Goal: Task Accomplishment & Management: Use online tool/utility

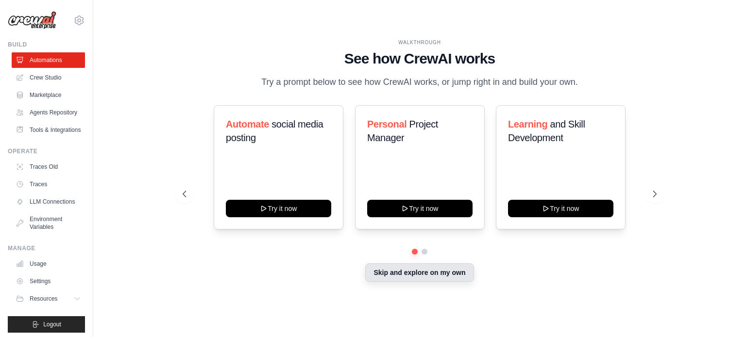
click at [404, 277] on button "Skip and explore on my own" at bounding box center [419, 273] width 108 height 18
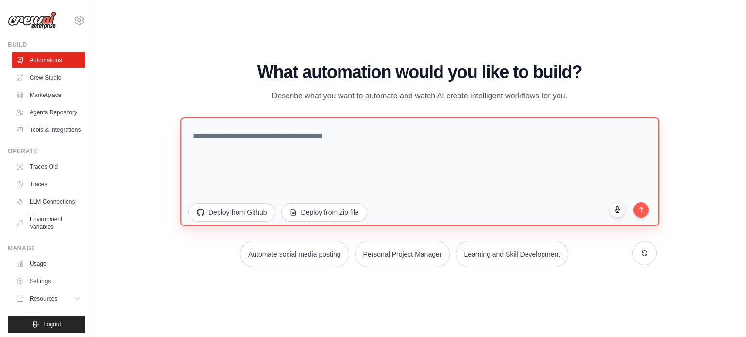
click at [362, 134] on textarea at bounding box center [419, 171] width 479 height 109
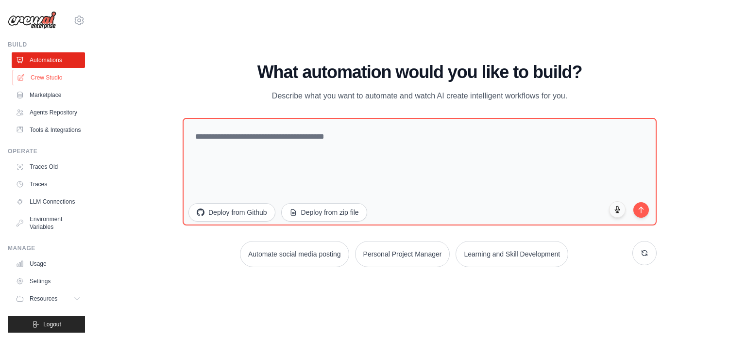
click at [33, 76] on link "Crew Studio" at bounding box center [49, 78] width 73 height 16
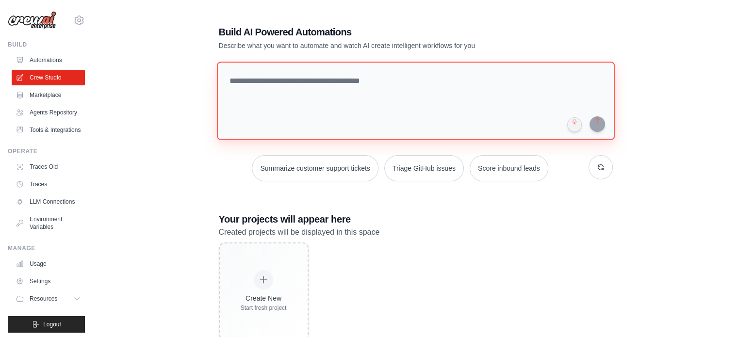
click at [281, 109] on textarea at bounding box center [415, 101] width 398 height 79
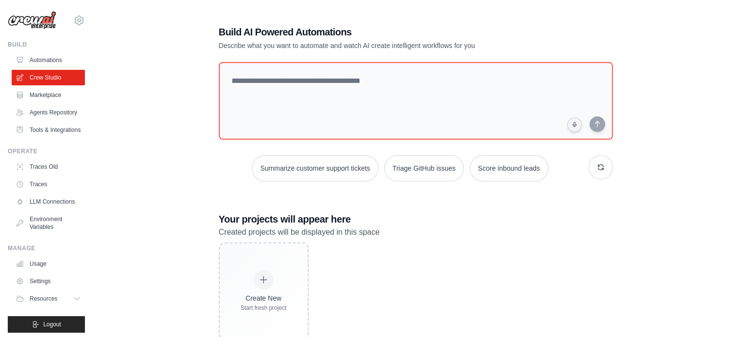
click at [136, 112] on div "Build AI Powered Automations Describe what you want to automate and watch AI cr…" at bounding box center [416, 183] width 614 height 346
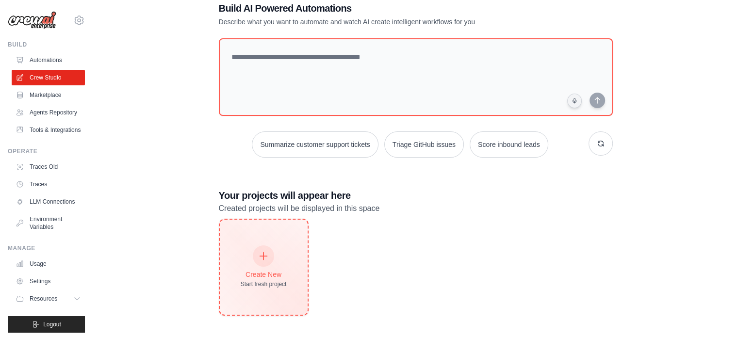
scroll to position [27, 0]
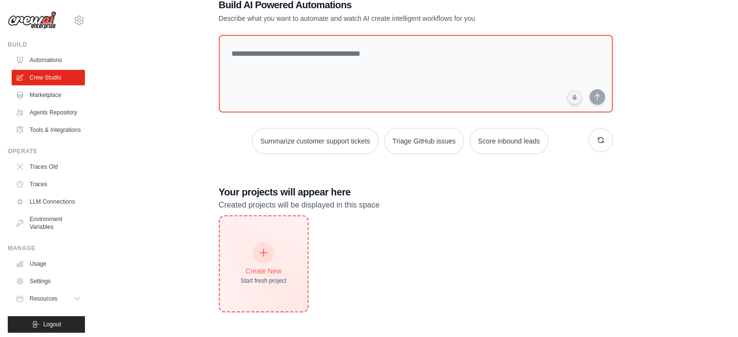
click at [283, 259] on div "Create New Start fresh project" at bounding box center [264, 264] width 46 height 42
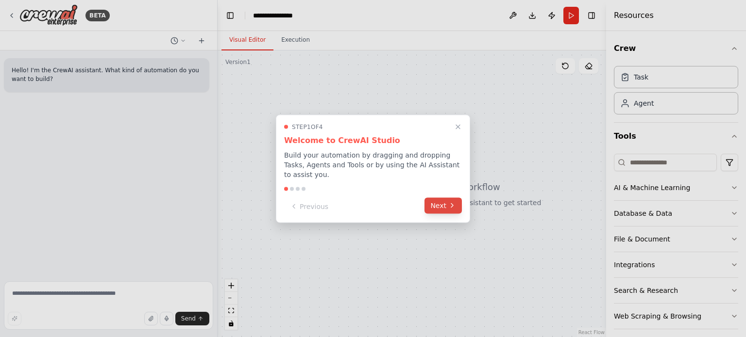
click at [449, 204] on icon at bounding box center [452, 206] width 8 height 8
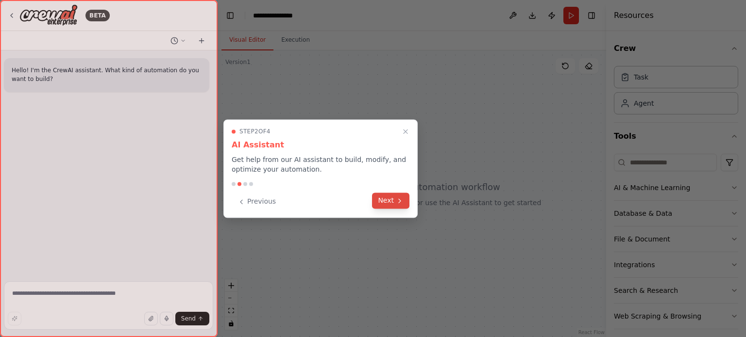
click at [391, 198] on button "Next" at bounding box center [390, 201] width 37 height 16
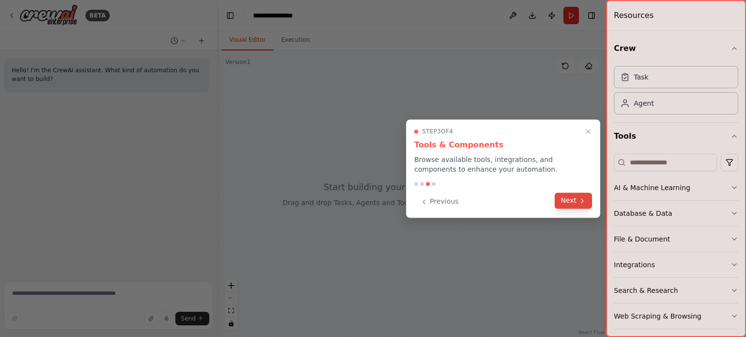
click at [567, 199] on button "Next" at bounding box center [572, 201] width 37 height 16
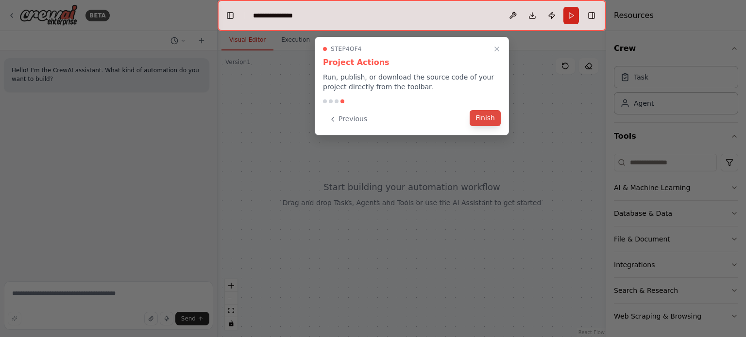
click at [495, 120] on button "Finish" at bounding box center [484, 118] width 31 height 16
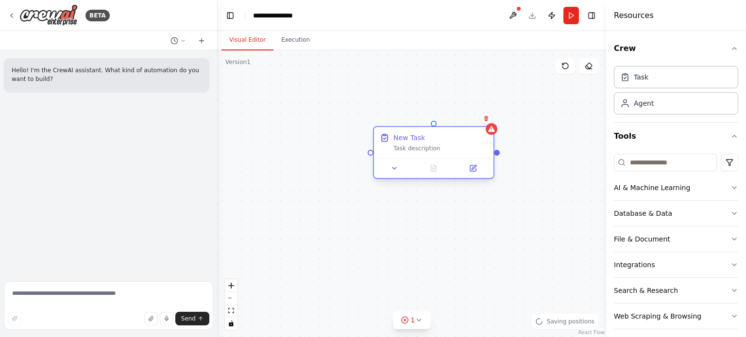
drag, startPoint x: 515, startPoint y: 171, endPoint x: 426, endPoint y: 149, distance: 91.5
click at [426, 149] on div "Task description" at bounding box center [440, 149] width 94 height 8
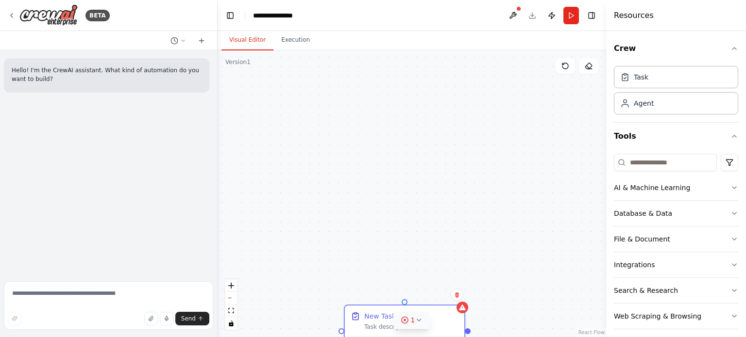
drag, startPoint x: 443, startPoint y: 145, endPoint x: 412, endPoint y: 318, distance: 176.5
click at [412, 318] on div "Version 1 Show Tools Hide Agents New Task Task description Confirm React Flow P…" at bounding box center [411, 193] width 388 height 287
click at [414, 317] on span "1" at bounding box center [413, 321] width 4 height 10
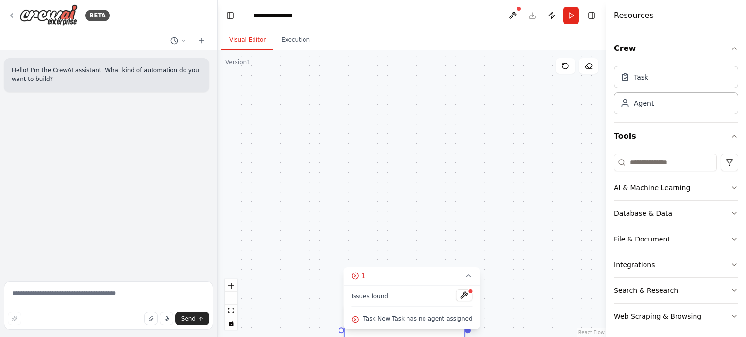
click at [535, 248] on div "New Task Task description" at bounding box center [411, 193] width 388 height 287
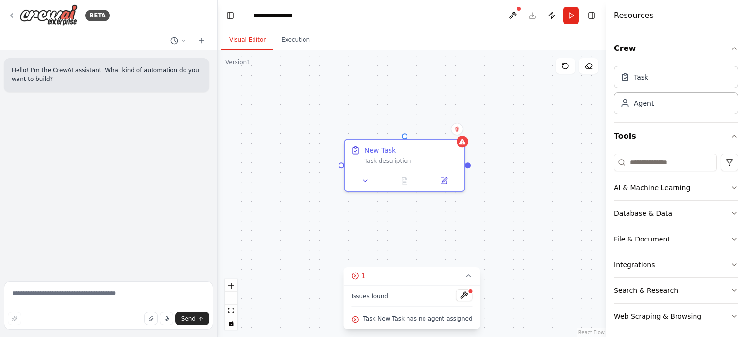
drag, startPoint x: 347, startPoint y: 316, endPoint x: 351, endPoint y: 128, distance: 188.9
click at [351, 128] on div "New Task Task description" at bounding box center [411, 193] width 388 height 287
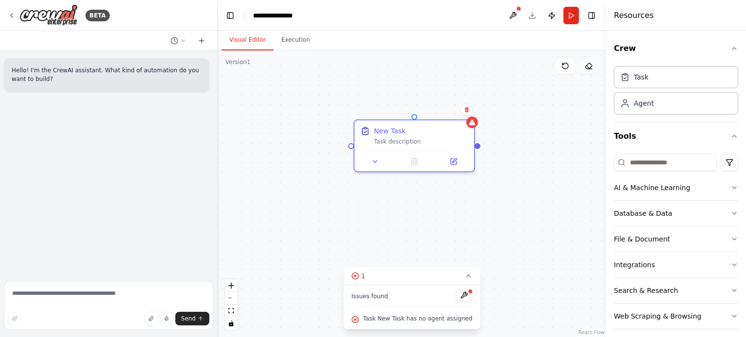
click at [592, 67] on icon at bounding box center [588, 66] width 8 height 8
click at [453, 150] on div at bounding box center [413, 160] width 119 height 20
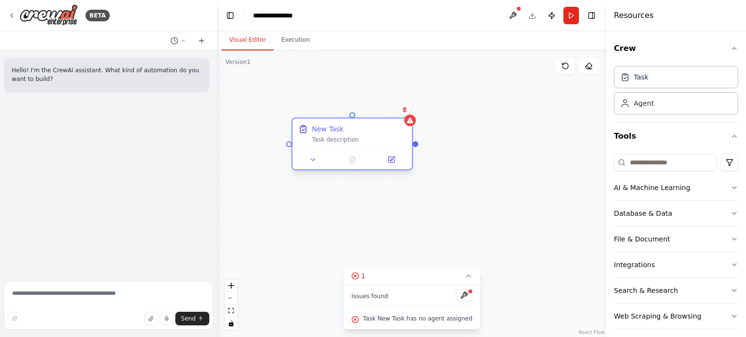
drag, startPoint x: 453, startPoint y: 149, endPoint x: 388, endPoint y: 150, distance: 65.0
click at [388, 150] on div at bounding box center [351, 160] width 119 height 20
drag, startPoint x: 344, startPoint y: 153, endPoint x: 324, endPoint y: 141, distance: 22.9
drag, startPoint x: 324, startPoint y: 141, endPoint x: 580, endPoint y: 135, distance: 255.9
click at [580, 135] on div "New Task Task description" at bounding box center [411, 193] width 388 height 287
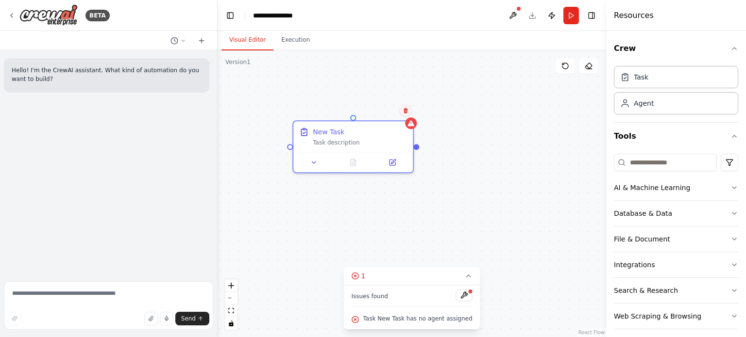
click at [405, 112] on icon at bounding box center [405, 111] width 6 height 6
click at [389, 112] on button "Confirm" at bounding box center [378, 111] width 34 height 12
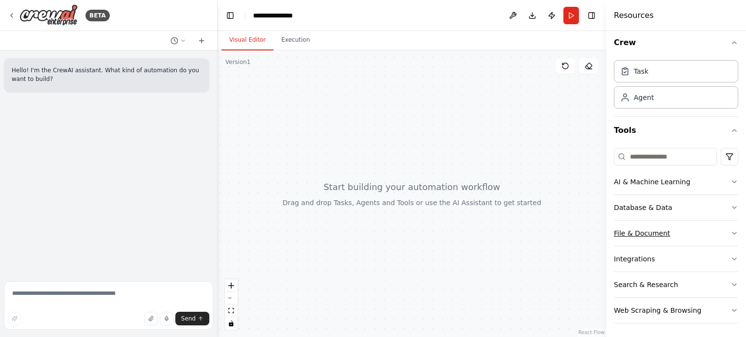
scroll to position [6, 0]
click at [645, 177] on div "AI & Machine Learning" at bounding box center [652, 182] width 76 height 10
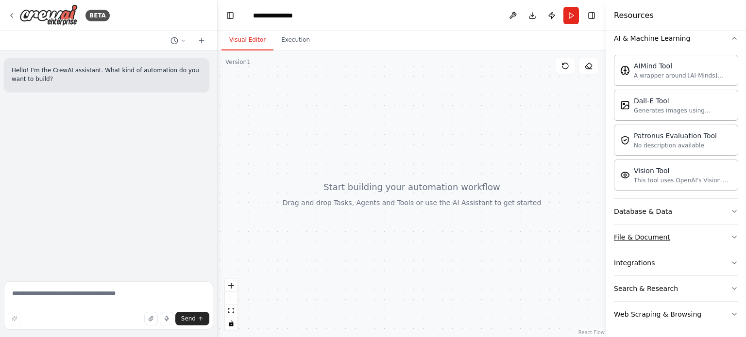
scroll to position [153, 0]
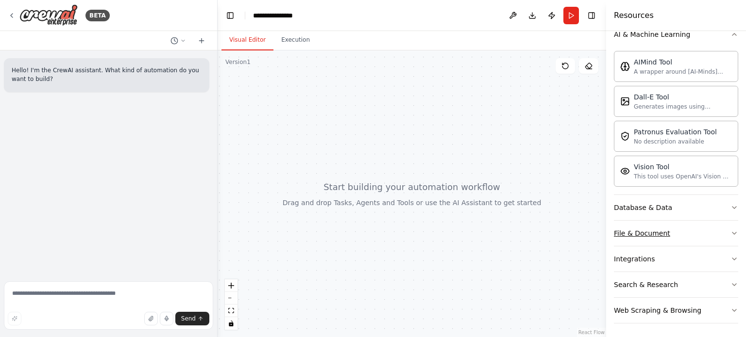
click at [664, 264] on button "Integrations" at bounding box center [676, 259] width 124 height 25
click at [670, 260] on button "Integrations" at bounding box center [676, 259] width 124 height 25
click at [293, 42] on button "Execution" at bounding box center [295, 40] width 44 height 20
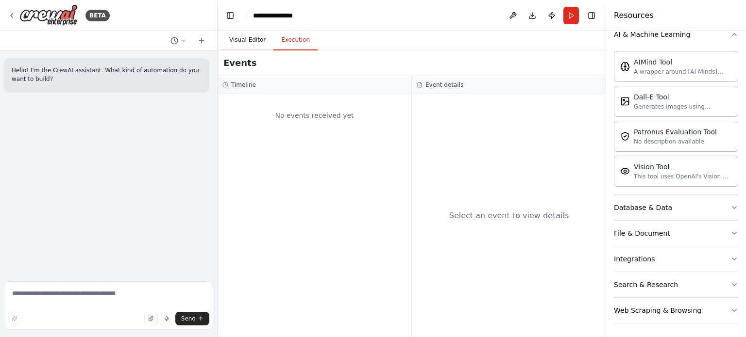
click at [256, 38] on button "Visual Editor" at bounding box center [247, 40] width 52 height 20
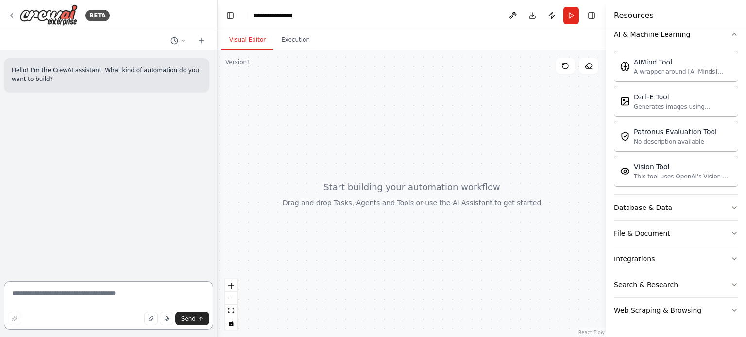
click at [130, 298] on textarea at bounding box center [108, 306] width 209 height 49
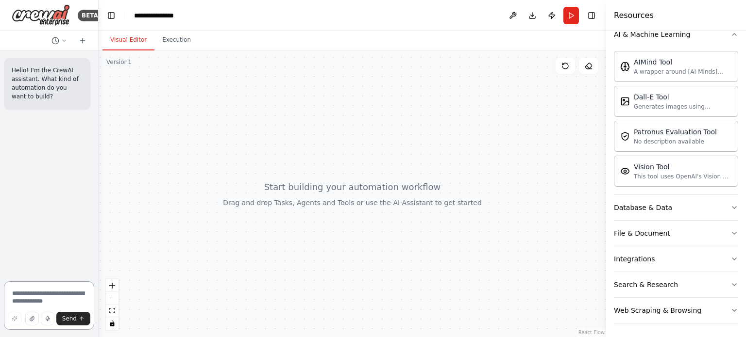
drag, startPoint x: 216, startPoint y: 110, endPoint x: -6, endPoint y: 105, distance: 222.9
click at [0, 105] on html "**********" at bounding box center [373, 168] width 746 height 337
click at [155, 123] on div at bounding box center [352, 193] width 507 height 287
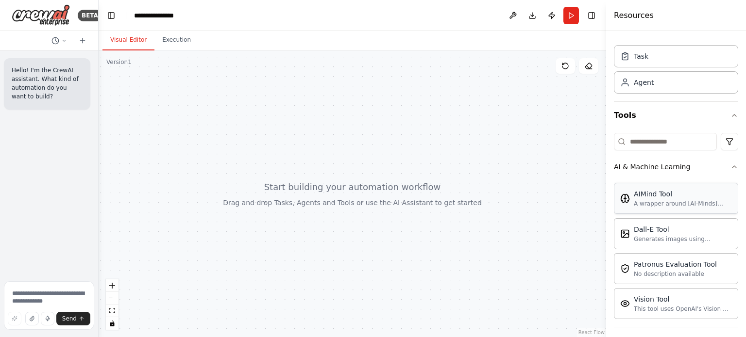
scroll to position [0, 0]
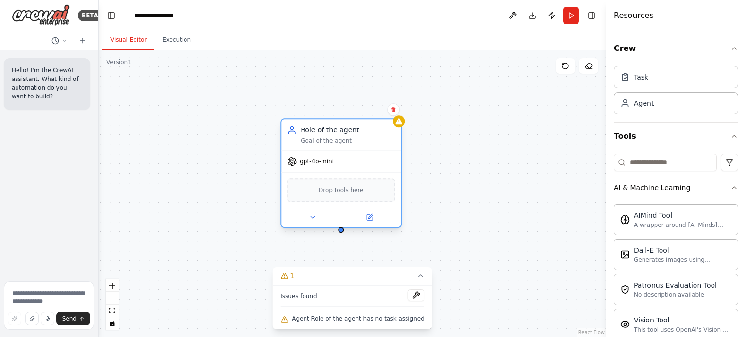
drag, startPoint x: 419, startPoint y: 186, endPoint x: 338, endPoint y: 138, distance: 94.4
click at [338, 138] on div "Goal of the agent" at bounding box center [347, 141] width 94 height 8
click at [360, 196] on div "Drop tools here" at bounding box center [341, 190] width 108 height 23
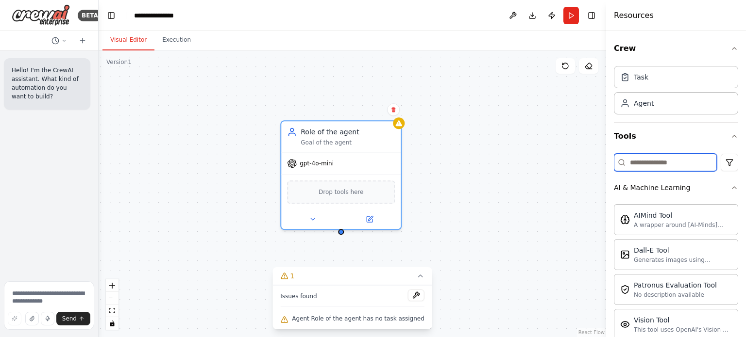
click at [652, 163] on input at bounding box center [665, 162] width 103 height 17
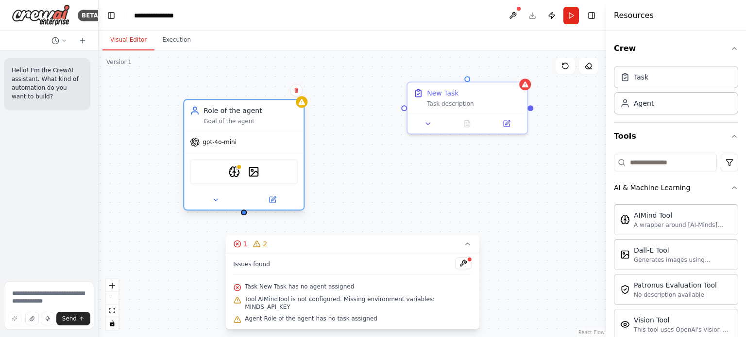
drag, startPoint x: 359, startPoint y: 160, endPoint x: 363, endPoint y: 145, distance: 15.5
click at [266, 143] on div "gpt-4o-mini" at bounding box center [243, 143] width 119 height 21
click at [534, 111] on div "Role of the agent Goal of the agent gpt-4o-mini AIMindTool DallETool New Task T…" at bounding box center [352, 193] width 507 height 287
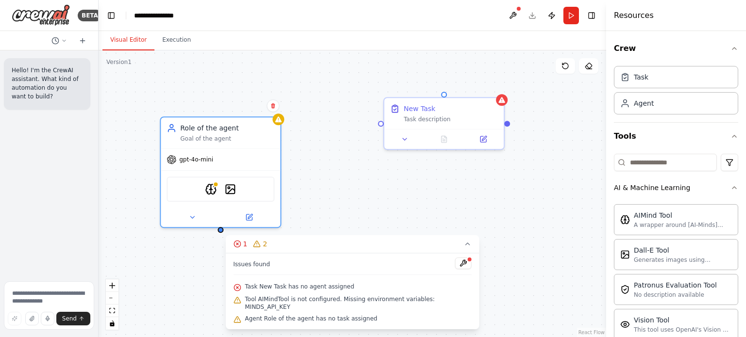
drag, startPoint x: 534, startPoint y: 110, endPoint x: 518, endPoint y: 119, distance: 18.1
click at [521, 118] on div "Role of the agent Goal of the agent gpt-4o-mini AIMindTool DallETool New Task T…" at bounding box center [352, 193] width 507 height 287
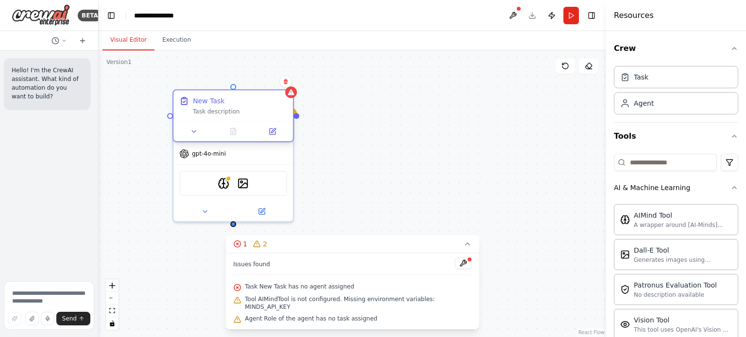
drag, startPoint x: 478, startPoint y: 117, endPoint x: 249, endPoint y: 118, distance: 228.1
click at [249, 118] on div "New Task Task description" at bounding box center [232, 105] width 119 height 31
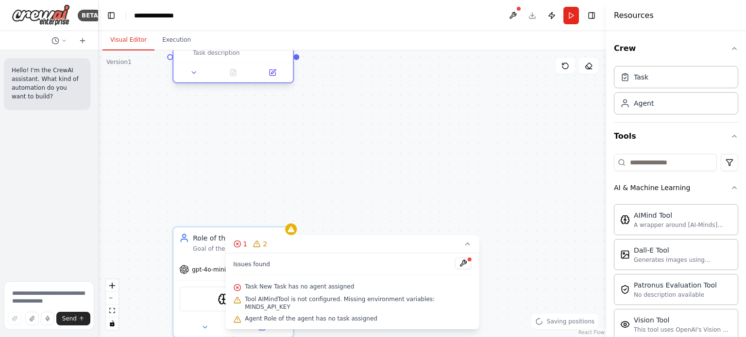
drag, startPoint x: 266, startPoint y: 120, endPoint x: 268, endPoint y: 63, distance: 56.8
click at [268, 63] on div "New Task Task description" at bounding box center [232, 47] width 119 height 31
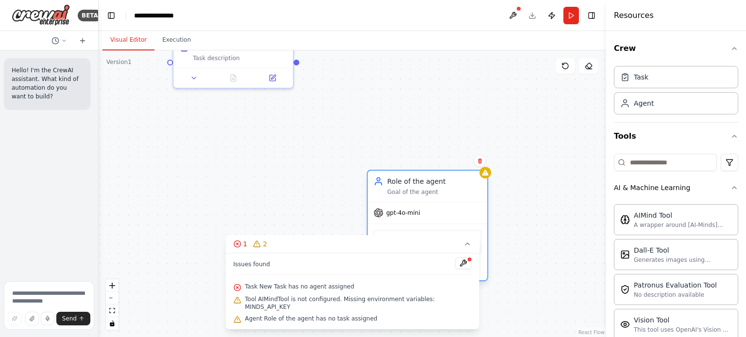
drag, startPoint x: 200, startPoint y: 269, endPoint x: 419, endPoint y: 166, distance: 242.1
click at [419, 188] on div "Goal of the agent" at bounding box center [434, 192] width 94 height 8
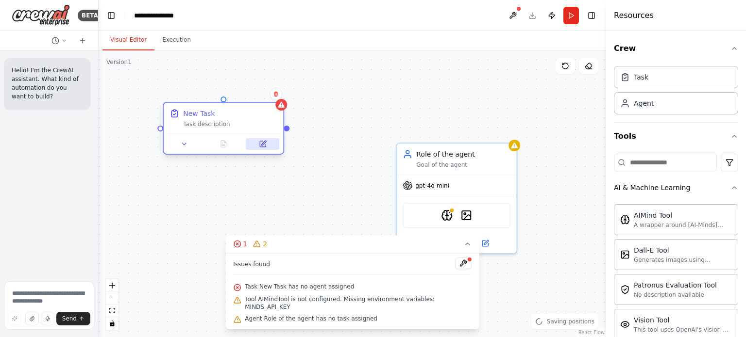
drag, startPoint x: 268, startPoint y: 72, endPoint x: 256, endPoint y: 138, distance: 67.0
click at [256, 138] on button at bounding box center [262, 144] width 33 height 12
click at [254, 112] on div "New Task" at bounding box center [230, 114] width 94 height 10
drag, startPoint x: 287, startPoint y: 132, endPoint x: 292, endPoint y: 133, distance: 5.4
click at [292, 133] on div "Role of the agent Goal of the agent gpt-4o-mini AIMindTool DallETool New Task T…" at bounding box center [352, 193] width 507 height 287
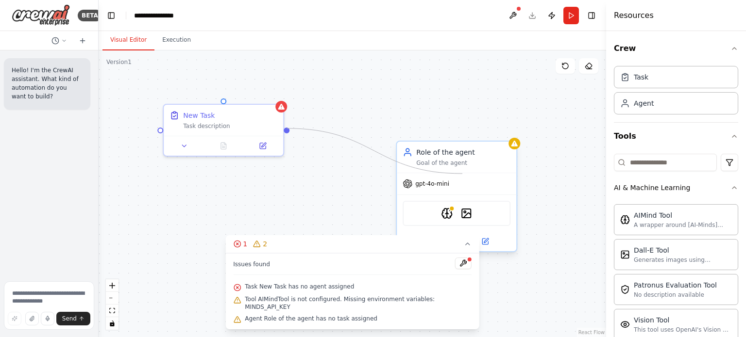
drag, startPoint x: 289, startPoint y: 130, endPoint x: 462, endPoint y: 174, distance: 178.8
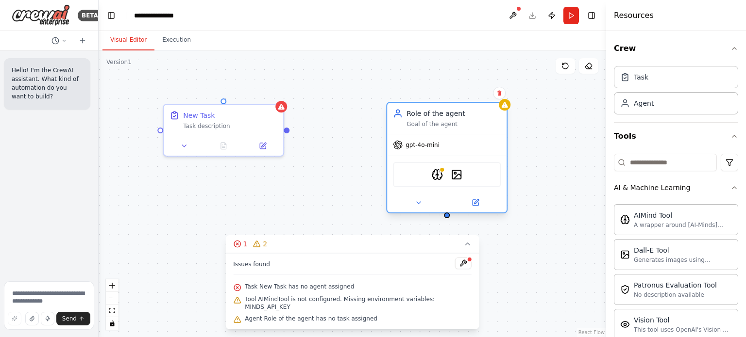
drag, startPoint x: 491, startPoint y: 192, endPoint x: 484, endPoint y: 141, distance: 50.9
click at [485, 142] on div "gpt-4o-mini" at bounding box center [446, 144] width 119 height 21
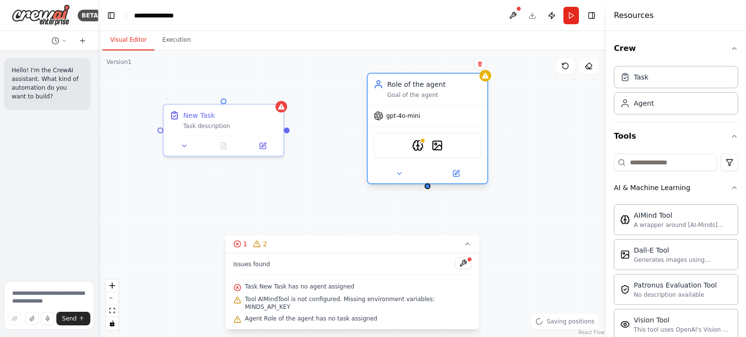
drag, startPoint x: 445, startPoint y: 147, endPoint x: 415, endPoint y: 128, distance: 36.2
click at [415, 133] on div "AIMindTool DallETool" at bounding box center [427, 145] width 108 height 25
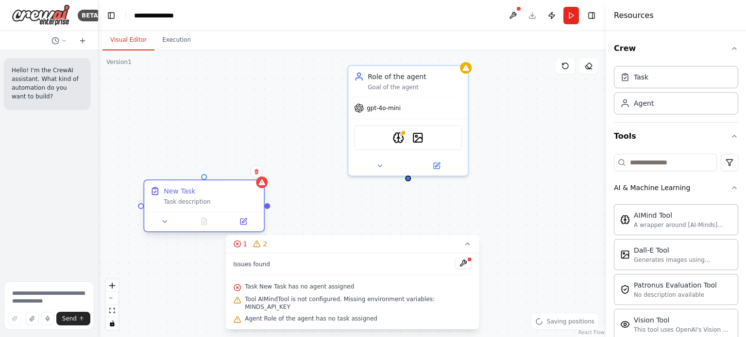
drag, startPoint x: 259, startPoint y: 128, endPoint x: 246, endPoint y: 204, distance: 77.2
click at [242, 205] on div "New Task Task description" at bounding box center [203, 196] width 119 height 31
drag, startPoint x: 267, startPoint y: 206, endPoint x: 410, endPoint y: 177, distance: 145.2
click at [410, 177] on div "Role of the agent Goal of the agent gpt-4o-mini AIMindTool DallETool New Task T…" at bounding box center [352, 193] width 507 height 287
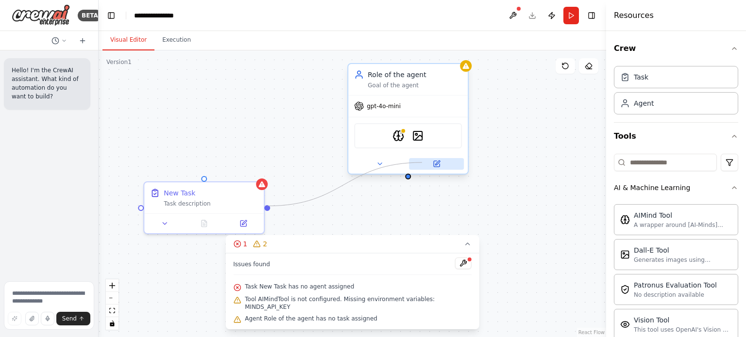
drag, startPoint x: 268, startPoint y: 205, endPoint x: 422, endPoint y: 163, distance: 159.2
drag, startPoint x: 410, startPoint y: 177, endPoint x: 181, endPoint y: 203, distance: 230.6
click at [212, 204] on div "Task description" at bounding box center [211, 202] width 94 height 8
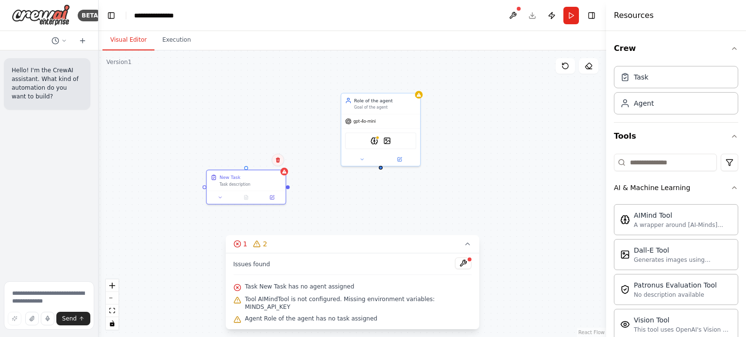
click at [278, 159] on icon at bounding box center [278, 159] width 4 height 5
click at [256, 157] on button "Confirm" at bounding box center [250, 160] width 34 height 12
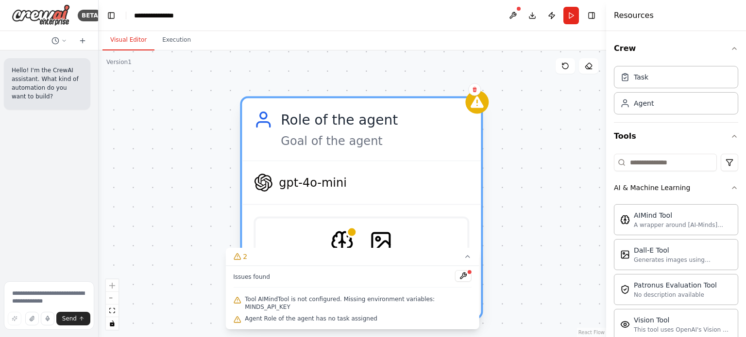
drag, startPoint x: 370, startPoint y: 93, endPoint x: 353, endPoint y: 178, distance: 86.6
click at [353, 178] on div "gpt-4o-mini" at bounding box center [361, 183] width 239 height 43
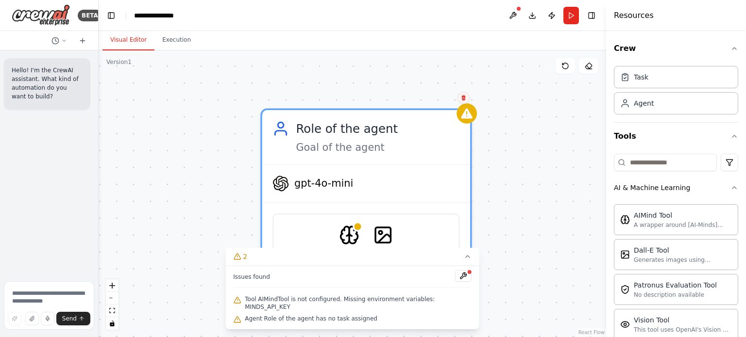
click at [467, 96] on button at bounding box center [463, 98] width 13 height 13
click at [437, 102] on button "Confirm" at bounding box center [435, 98] width 34 height 12
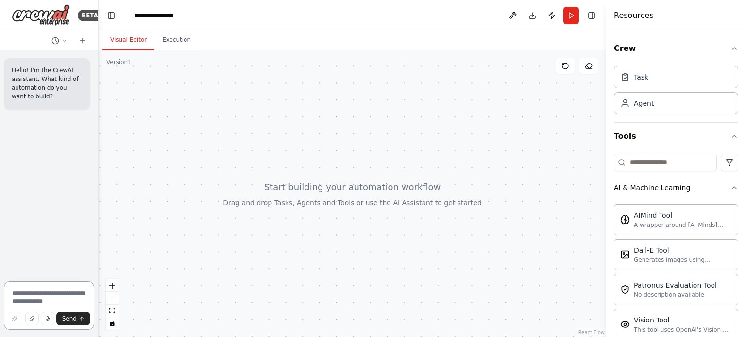
click at [39, 301] on textarea at bounding box center [49, 306] width 90 height 49
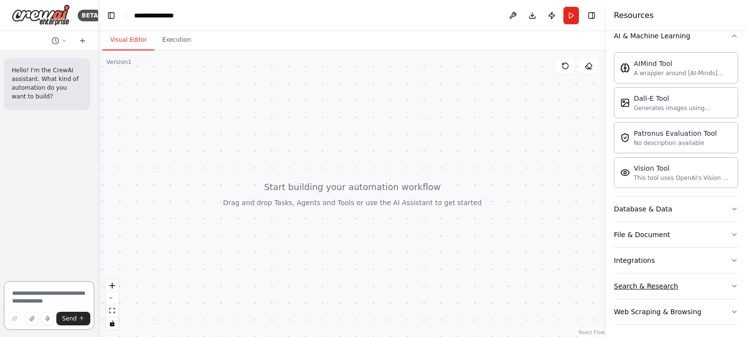
scroll to position [153, 0]
click at [672, 308] on div "Web Scraping & Browsing" at bounding box center [657, 311] width 87 height 10
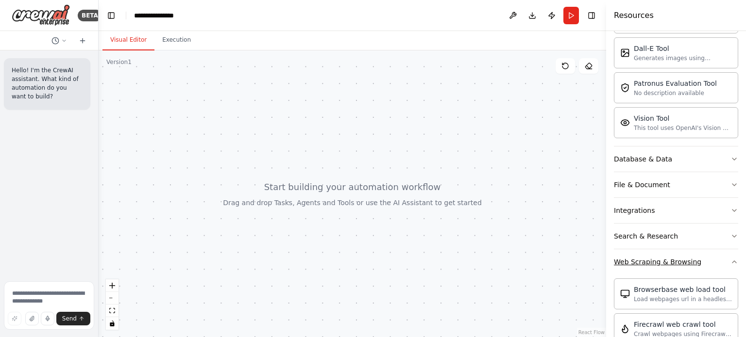
click at [676, 269] on button "Web Scraping & Browsing" at bounding box center [676, 261] width 124 height 25
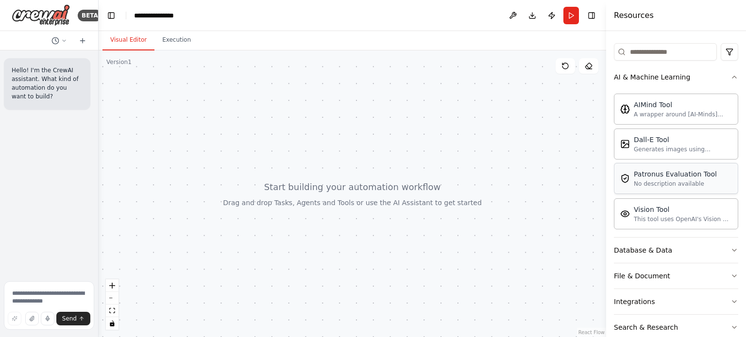
scroll to position [0, 0]
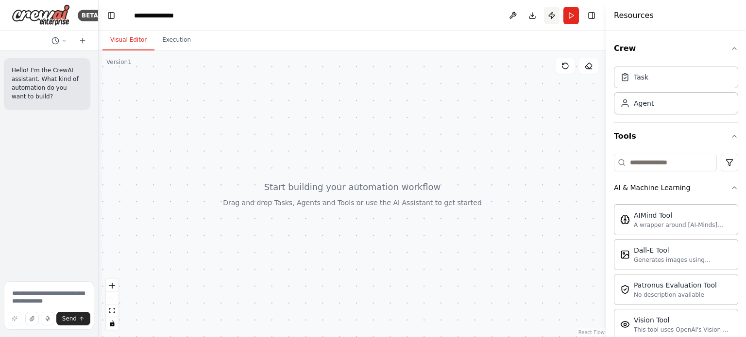
click at [551, 15] on button "Publish" at bounding box center [552, 15] width 16 height 17
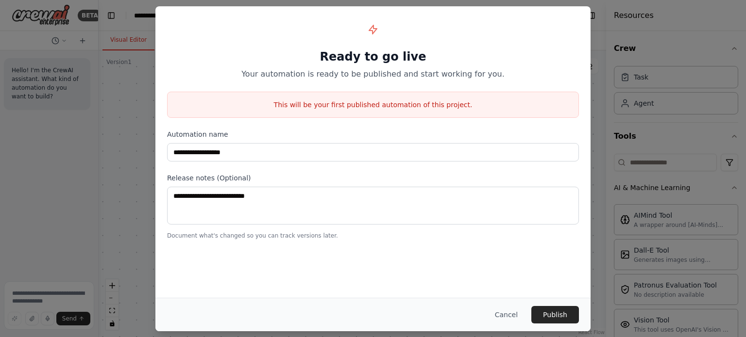
click at [689, 70] on div "**********" at bounding box center [373, 168] width 746 height 337
click at [502, 317] on button "Cancel" at bounding box center [506, 314] width 38 height 17
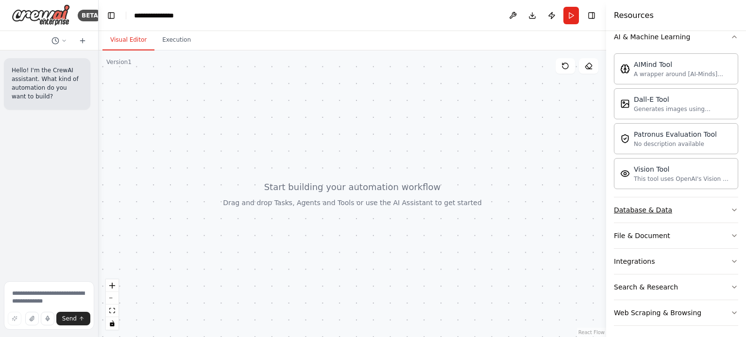
scroll to position [153, 0]
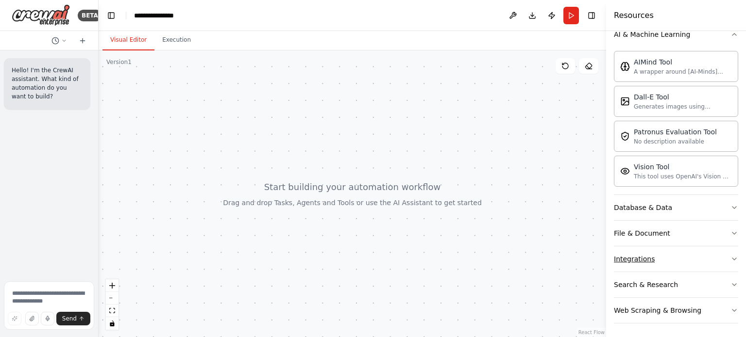
click at [647, 261] on div "Integrations" at bounding box center [634, 259] width 41 height 10
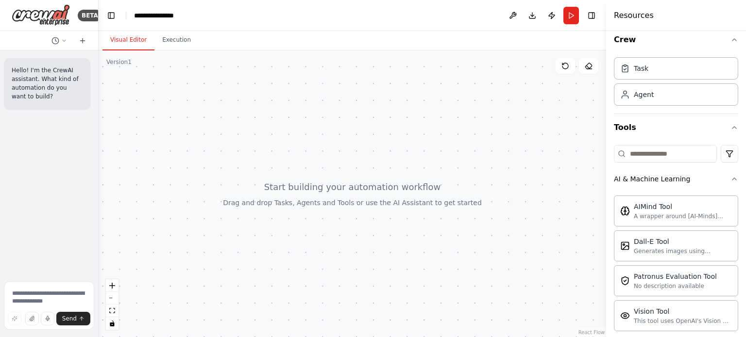
scroll to position [0, 0]
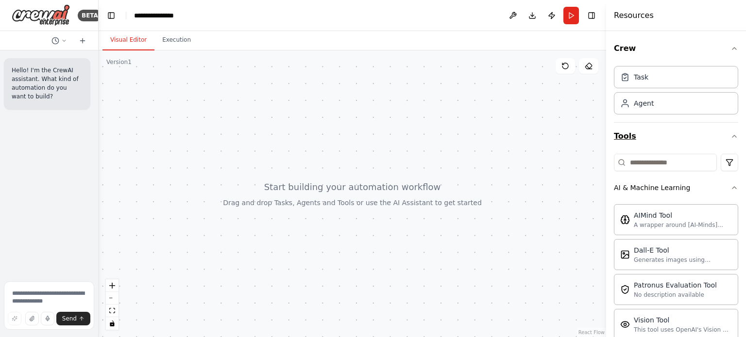
click at [716, 133] on button "Tools" at bounding box center [676, 136] width 124 height 27
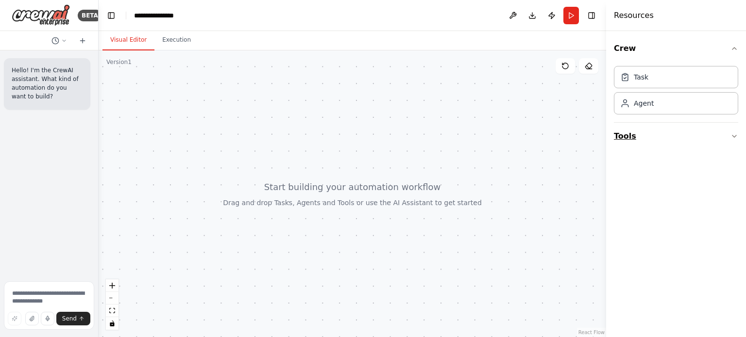
click at [716, 133] on button "Tools" at bounding box center [676, 136] width 124 height 27
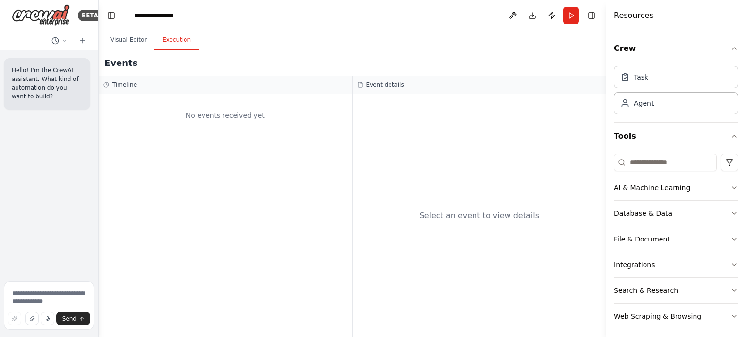
click at [173, 49] on button "Execution" at bounding box center [176, 40] width 44 height 20
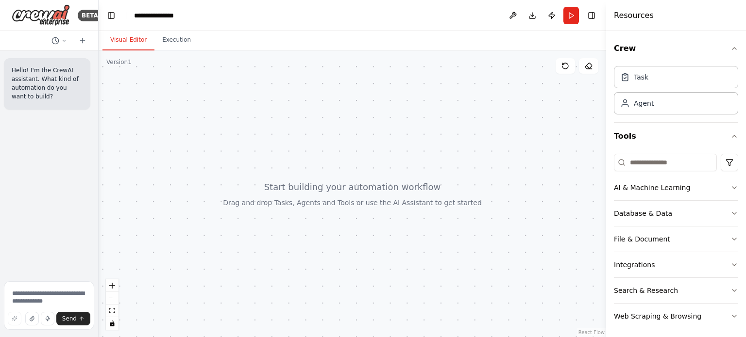
click at [120, 39] on button "Visual Editor" at bounding box center [128, 40] width 52 height 20
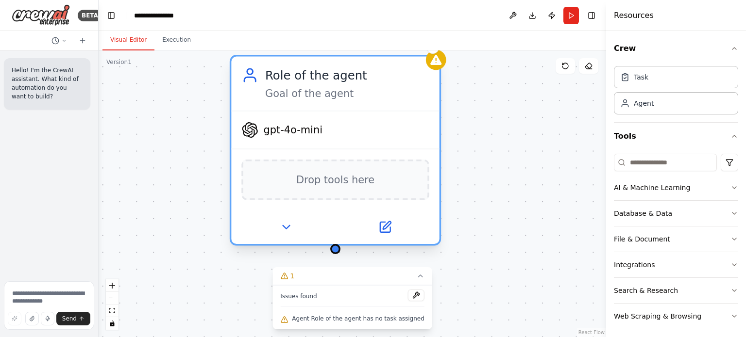
drag, startPoint x: 482, startPoint y: 126, endPoint x: 325, endPoint y: 94, distance: 159.5
click at [325, 94] on div "Goal of the agent" at bounding box center [347, 94] width 164 height 14
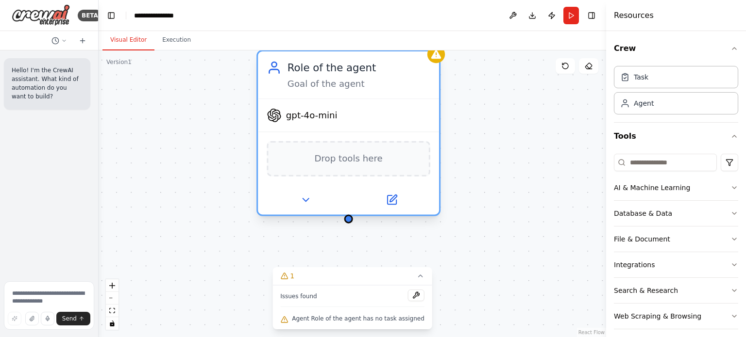
drag, startPoint x: 384, startPoint y: 145, endPoint x: 382, endPoint y: 111, distance: 34.1
click at [382, 111] on div "gpt-4o-mini" at bounding box center [348, 116] width 181 height 33
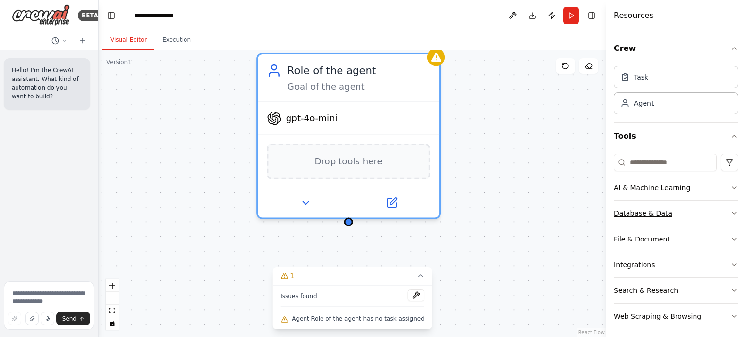
drag, startPoint x: 653, startPoint y: 209, endPoint x: 657, endPoint y: 213, distance: 5.2
click at [653, 213] on div "Database & Data" at bounding box center [643, 214] width 58 height 10
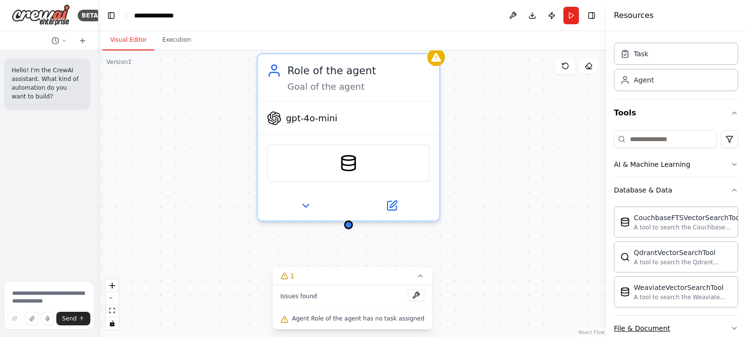
scroll to position [118, 0]
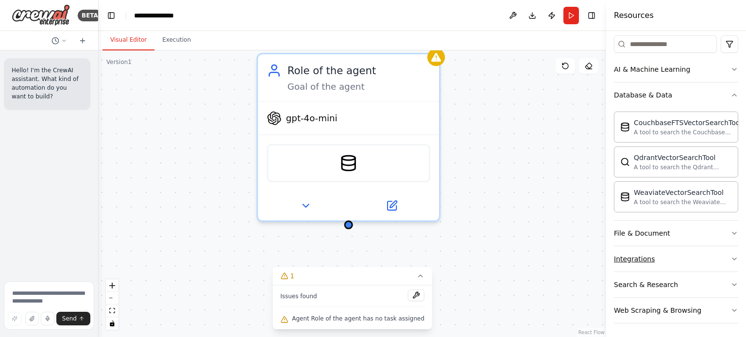
click at [670, 262] on button "Integrations" at bounding box center [676, 259] width 124 height 25
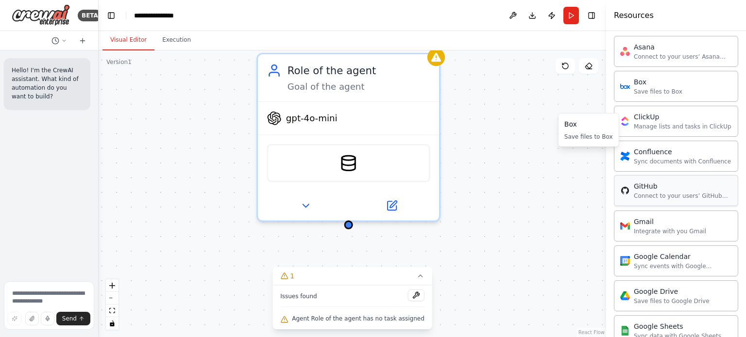
scroll to position [361, 0]
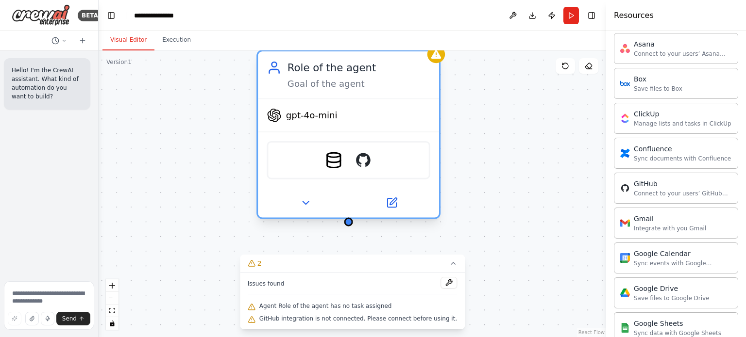
click at [370, 170] on div "CouchbaseFTSVectorSearchTool GitHub" at bounding box center [347, 160] width 163 height 38
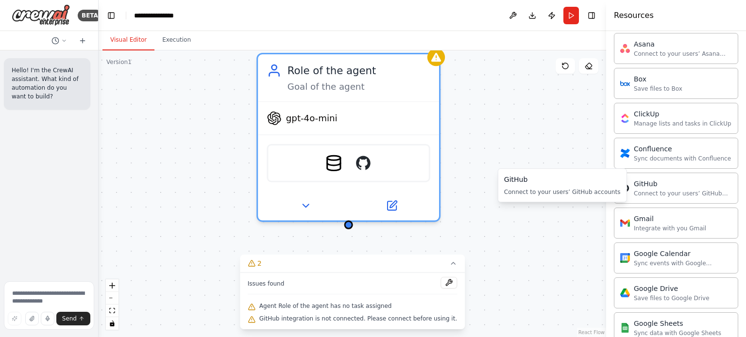
drag, startPoint x: 640, startPoint y: 182, endPoint x: 531, endPoint y: 216, distance: 115.0
click at [531, 216] on div "Role of the agent Goal of the agent gpt-4o-mini CouchbaseFTSVectorSearchTool Gi…" at bounding box center [352, 193] width 507 height 287
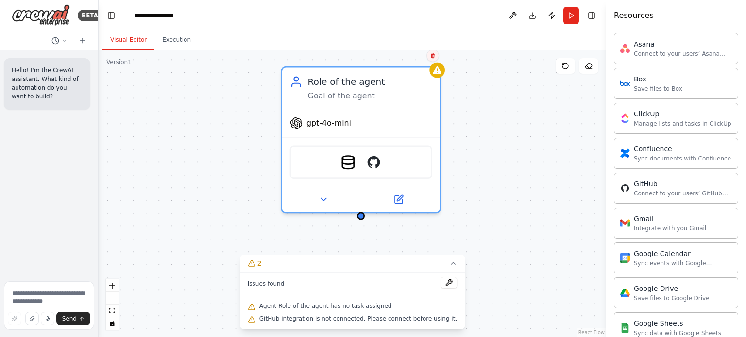
click at [432, 56] on icon at bounding box center [433, 56] width 6 height 6
